Goal: Obtain resource: Obtain resource

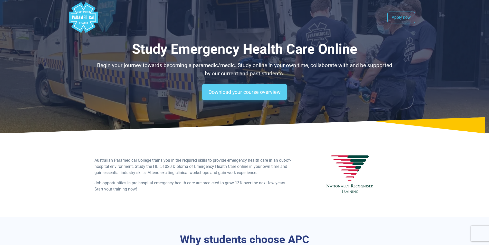
click at [225, 92] on link "Download your course overview" at bounding box center [244, 92] width 85 height 16
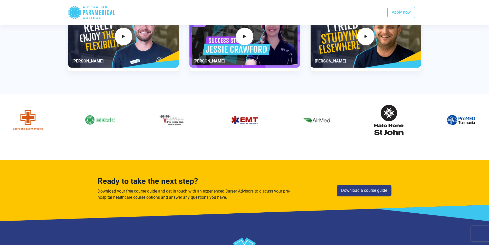
scroll to position [669, 0]
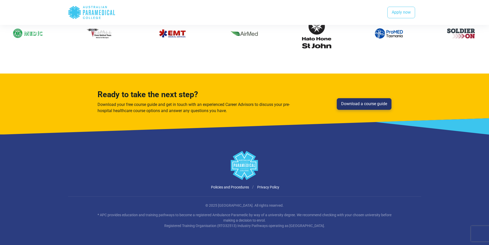
click at [345, 101] on link "Download a course guide" at bounding box center [364, 104] width 55 height 12
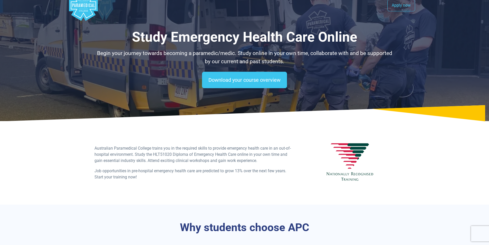
scroll to position [0, 0]
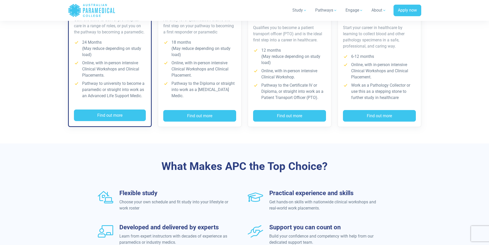
scroll to position [462, 0]
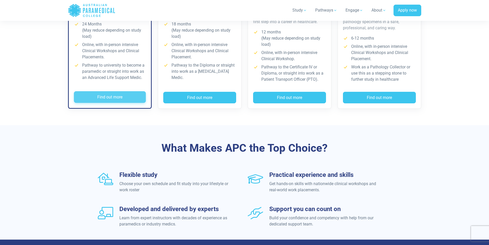
click at [132, 96] on button "Find out more" at bounding box center [110, 97] width 72 height 12
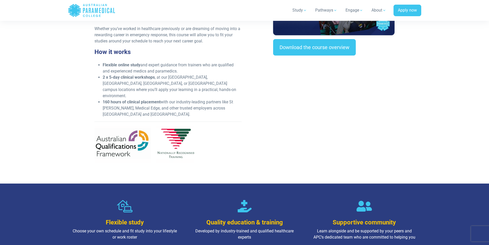
scroll to position [205, 0]
